Goal: Task Accomplishment & Management: Manage account settings

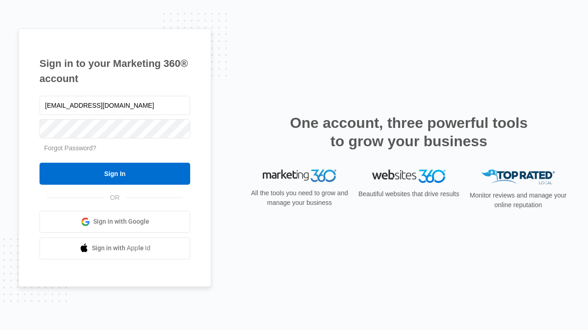
type input "dankie614@gmail.com"
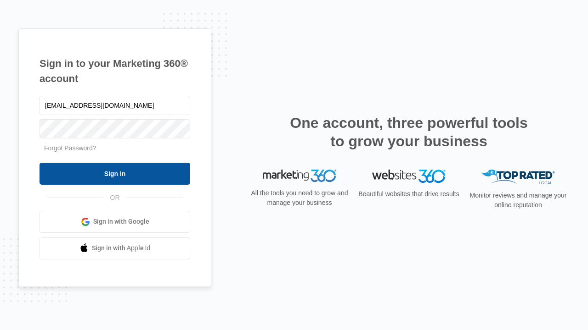
click at [115, 174] on input "Sign In" at bounding box center [114, 174] width 151 height 22
